Goal: Task Accomplishment & Management: Use online tool/utility

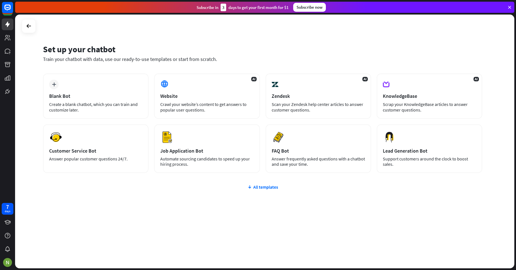
click at [148, 218] on div "plus Blank Bot Create a blank chatbot, which you can train and customize later.…" at bounding box center [262, 156] width 439 height 166
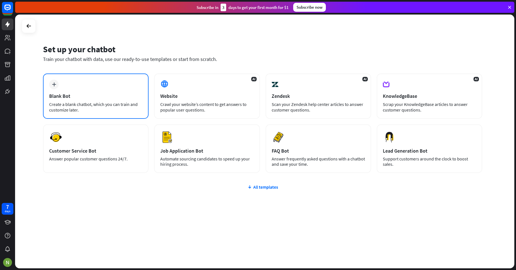
click at [85, 96] on div "Blank Bot" at bounding box center [95, 96] width 93 height 6
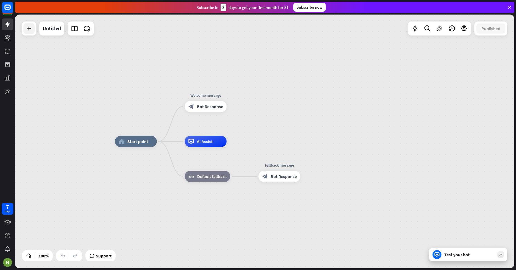
click at [30, 30] on icon at bounding box center [29, 28] width 7 height 7
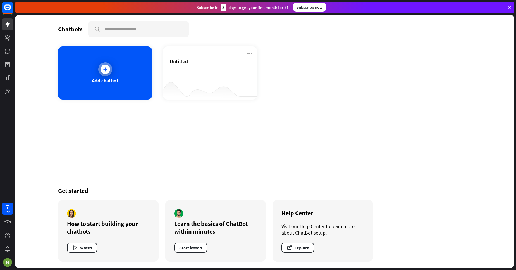
click at [94, 84] on div "Add chatbot" at bounding box center [105, 72] width 94 height 53
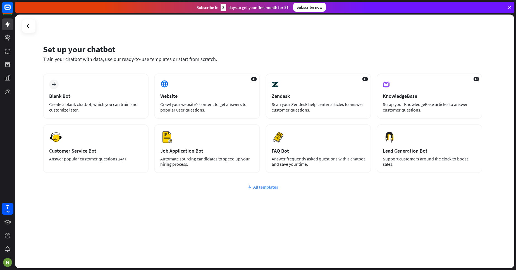
click at [265, 188] on div "All templates" at bounding box center [262, 187] width 439 height 6
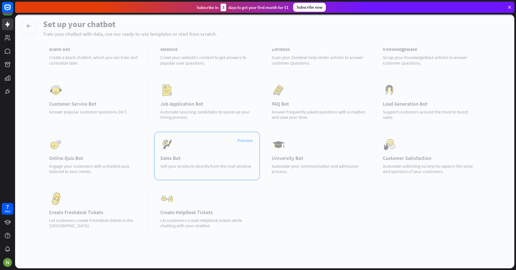
scroll to position [52, 0]
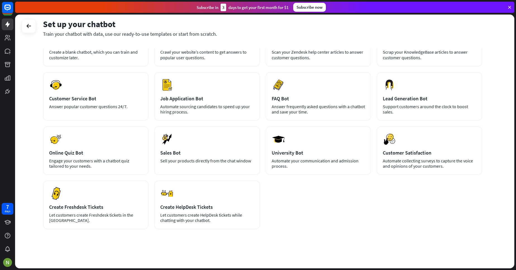
click at [295, 209] on div "plus Blank Bot Create a blank chatbot, which you can train and customize later.…" at bounding box center [262, 125] width 439 height 208
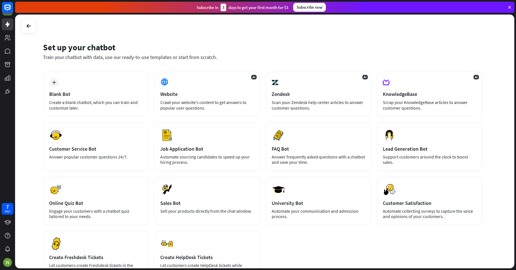
scroll to position [0, 0]
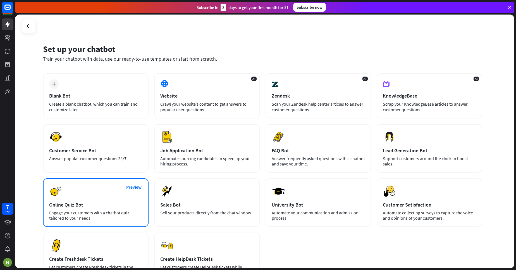
click at [92, 216] on div "Engage your customers with a chatbot quiz tailored to your needs." at bounding box center [95, 215] width 93 height 11
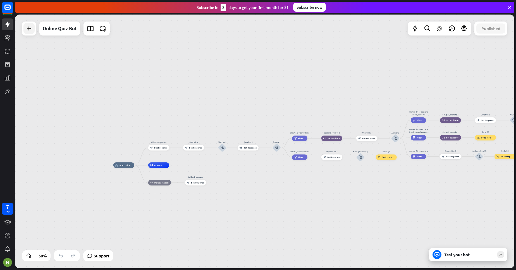
click at [32, 27] on icon at bounding box center [29, 28] width 7 height 7
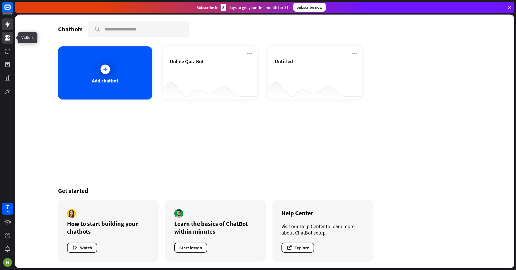
click at [6, 37] on icon at bounding box center [8, 38] width 6 height 6
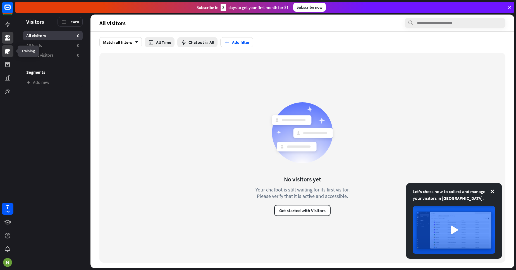
click at [9, 50] on icon at bounding box center [8, 51] width 6 height 5
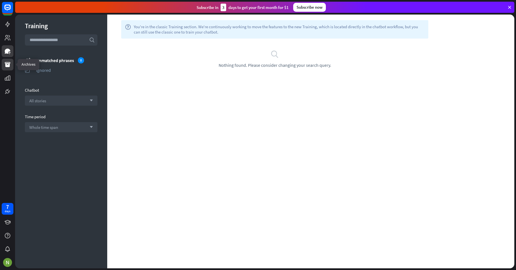
click at [11, 66] on icon at bounding box center [7, 64] width 7 height 7
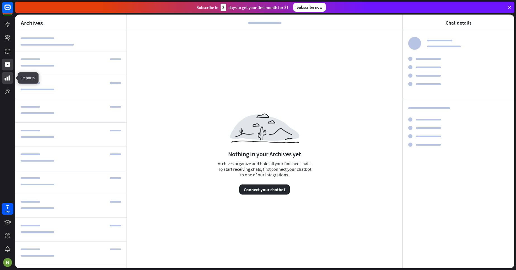
click at [11, 76] on link at bounding box center [8, 78] width 12 height 12
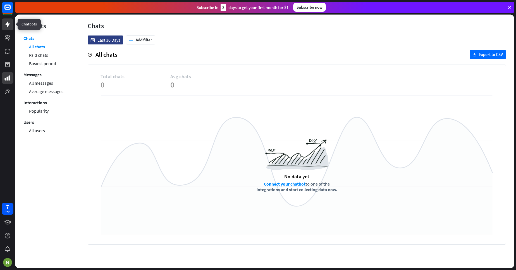
click at [9, 29] on link at bounding box center [8, 24] width 12 height 12
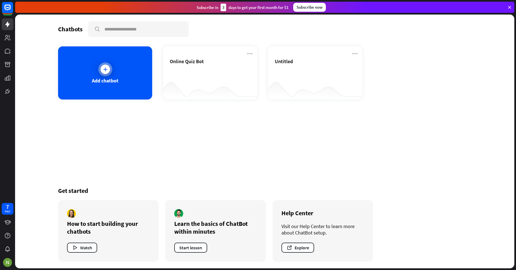
click at [103, 86] on div "Add chatbot" at bounding box center [105, 72] width 94 height 53
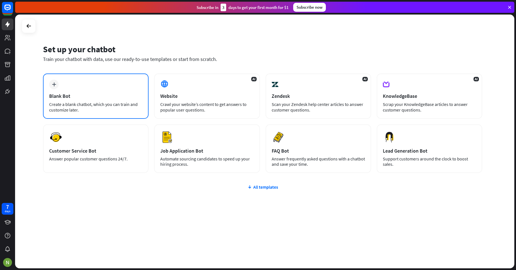
click at [92, 92] on div "plus Blank Bot Create a blank chatbot, which you can train and customize later." at bounding box center [96, 95] width 106 height 45
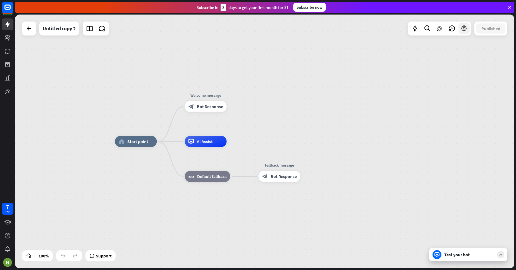
click at [464, 29] on icon at bounding box center [463, 28] width 7 height 7
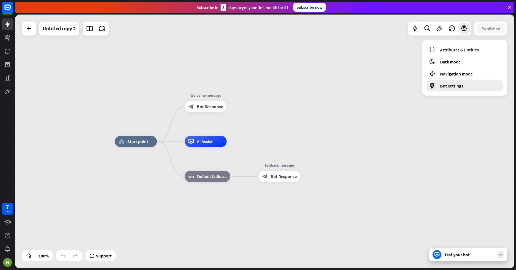
click at [451, 85] on span "Bot settings" at bounding box center [451, 86] width 23 height 6
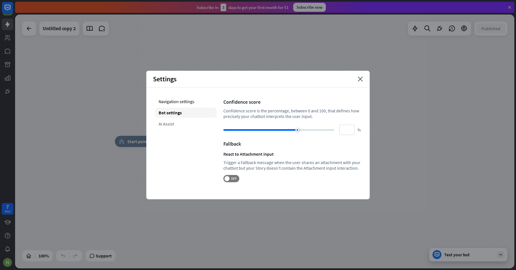
click at [188, 125] on div "AI Assist" at bounding box center [185, 124] width 61 height 10
type input "**"
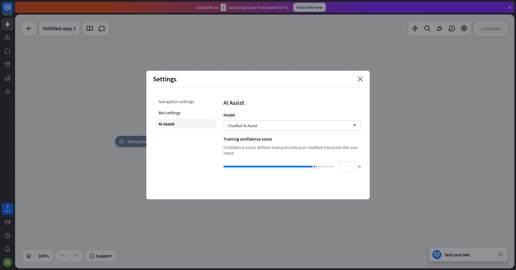
click at [188, 104] on div "Navigation settings" at bounding box center [185, 101] width 61 height 10
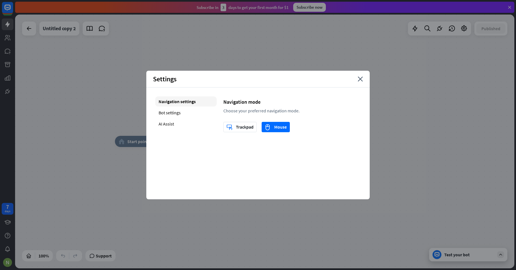
click at [127, 176] on div "home_2 Start point Welcome message block_bot_response Bot Response AI Assist bl…" at bounding box center [364, 267] width 499 height 253
click at [358, 77] on div "Settings close" at bounding box center [257, 79] width 223 height 17
drag, startPoint x: 354, startPoint y: 83, endPoint x: 358, endPoint y: 81, distance: 4.4
click at [358, 81] on div "Settings close" at bounding box center [257, 79] width 223 height 17
